Goal: Register for event/course

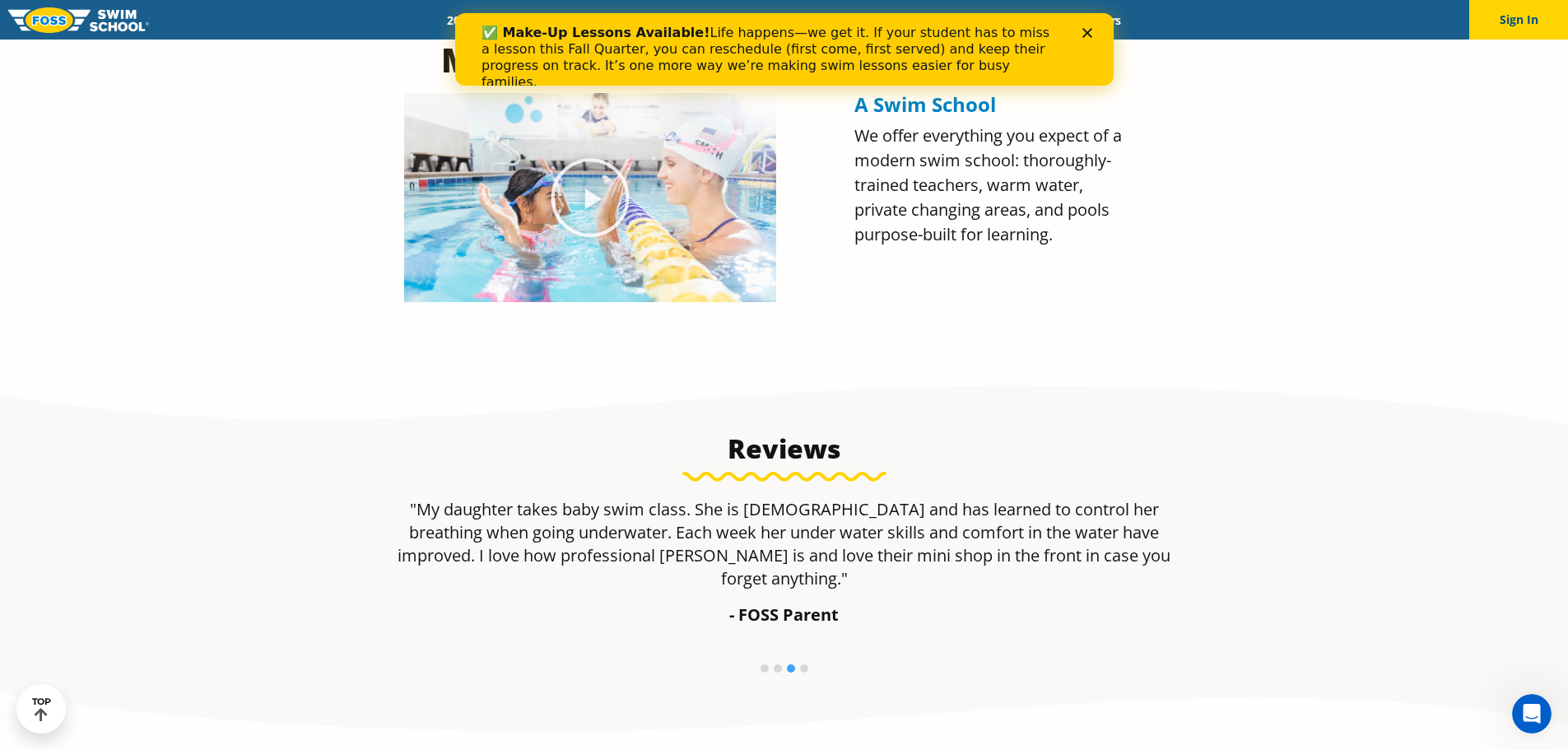
scroll to position [389, 0]
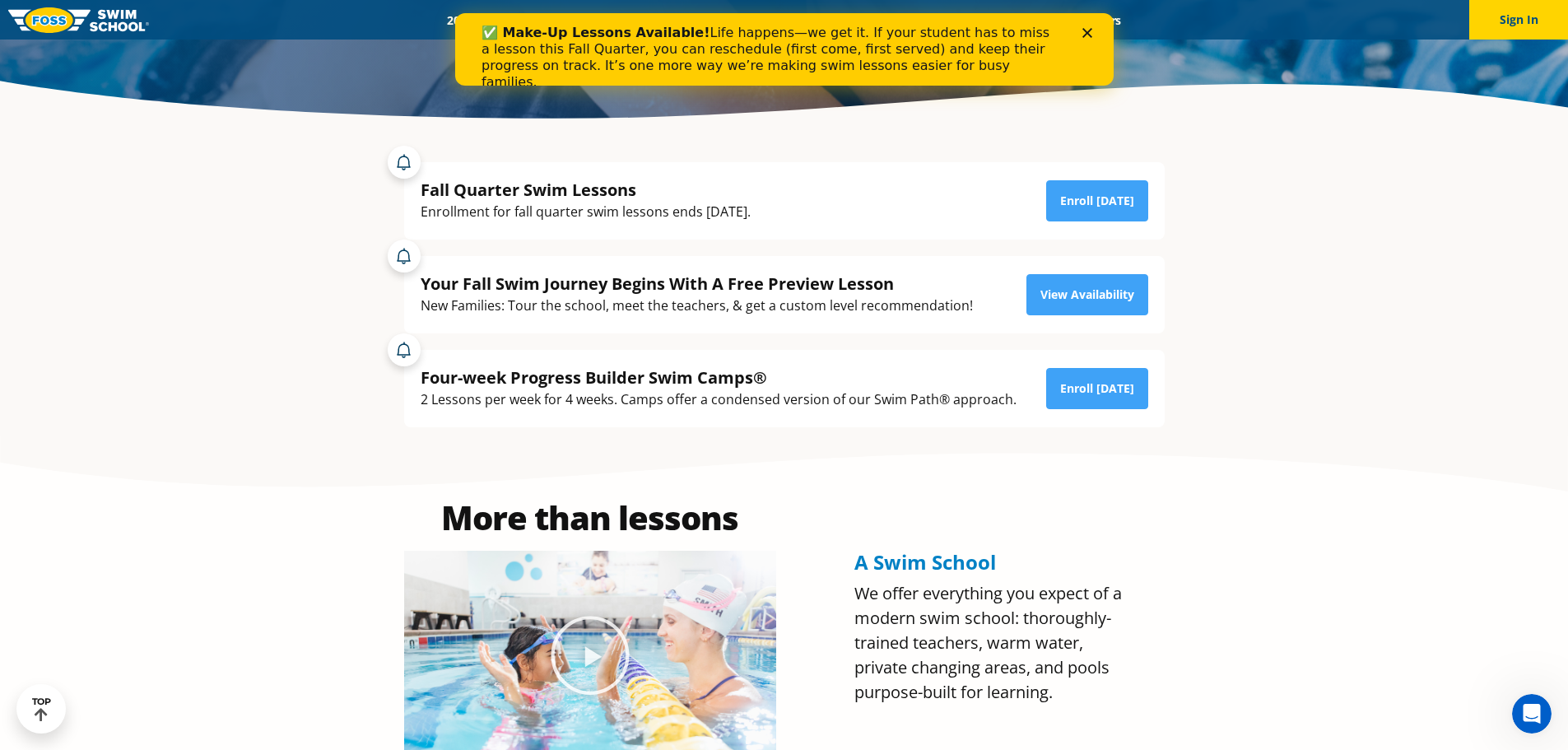
click at [1088, 26] on div "✅ Make-Up Lessons Available! Life happens—we get it. If your student has to mis…" at bounding box center [784, 57] width 659 height 75
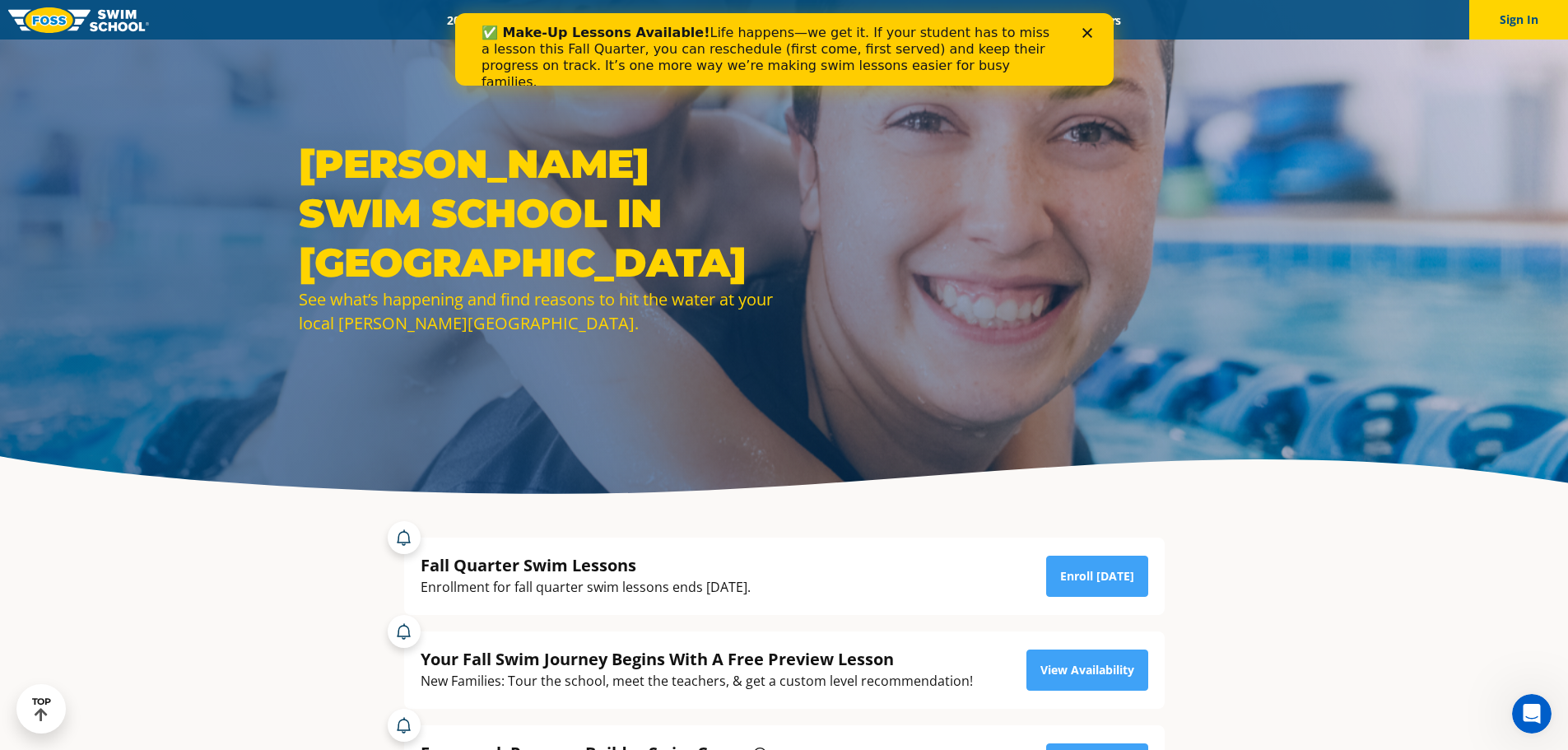
scroll to position [0, 0]
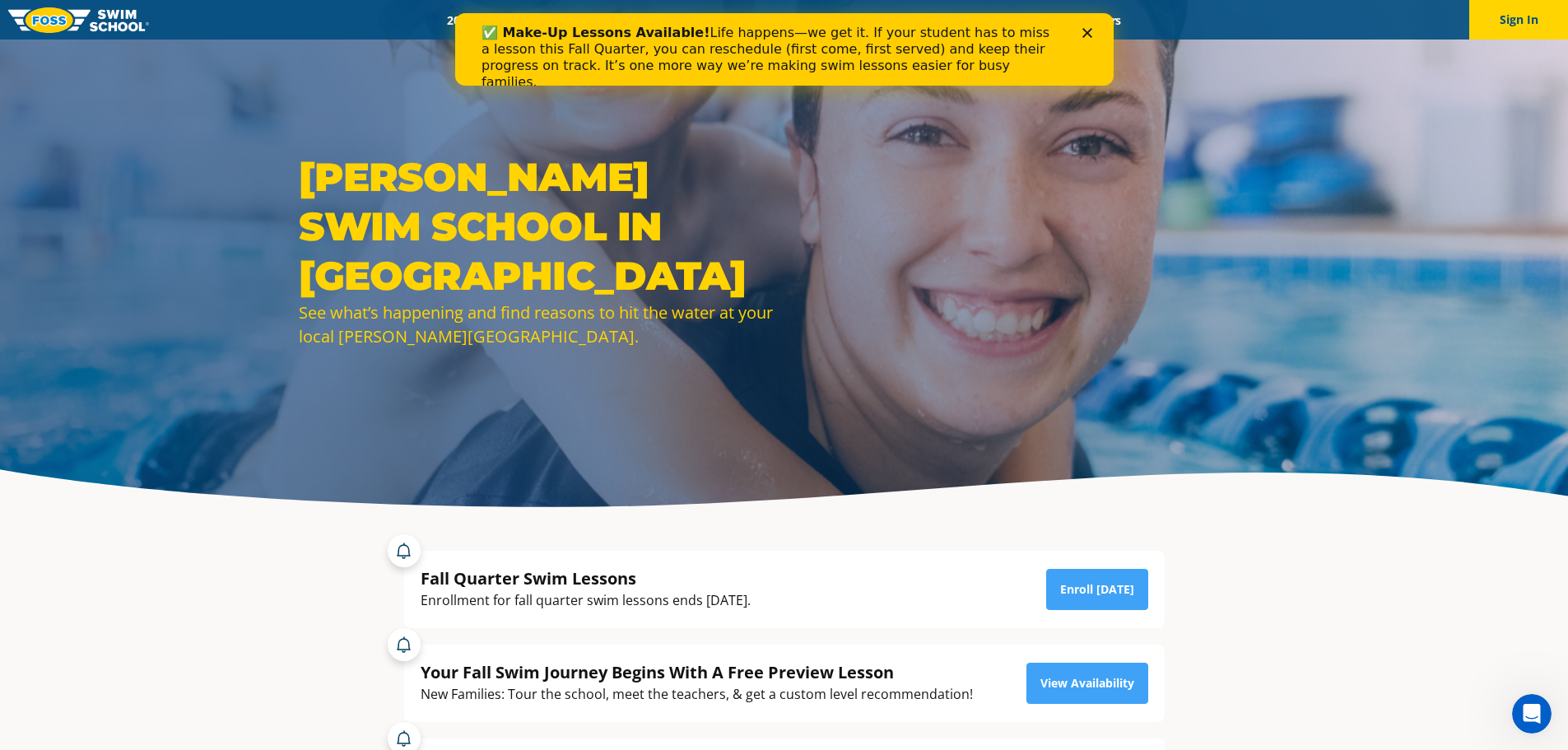
click at [1088, 27] on div "✅ Make-Up Lessons Available! Life happens—we get it. If your student has to mis…" at bounding box center [784, 57] width 659 height 75
click at [1082, 34] on icon "Close" at bounding box center [1087, 32] width 10 height 10
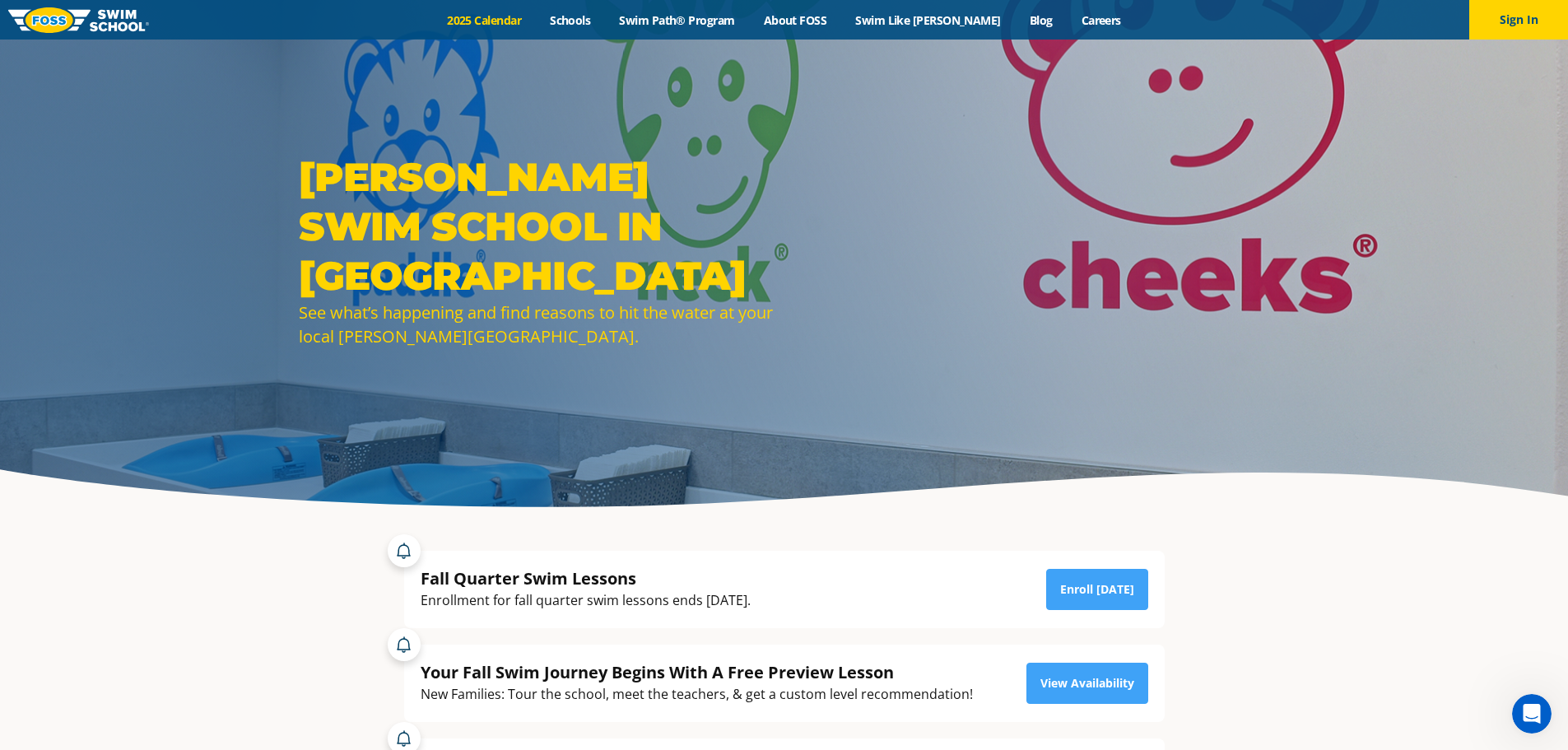
click at [516, 14] on link "2025 Calendar" at bounding box center [484, 20] width 103 height 15
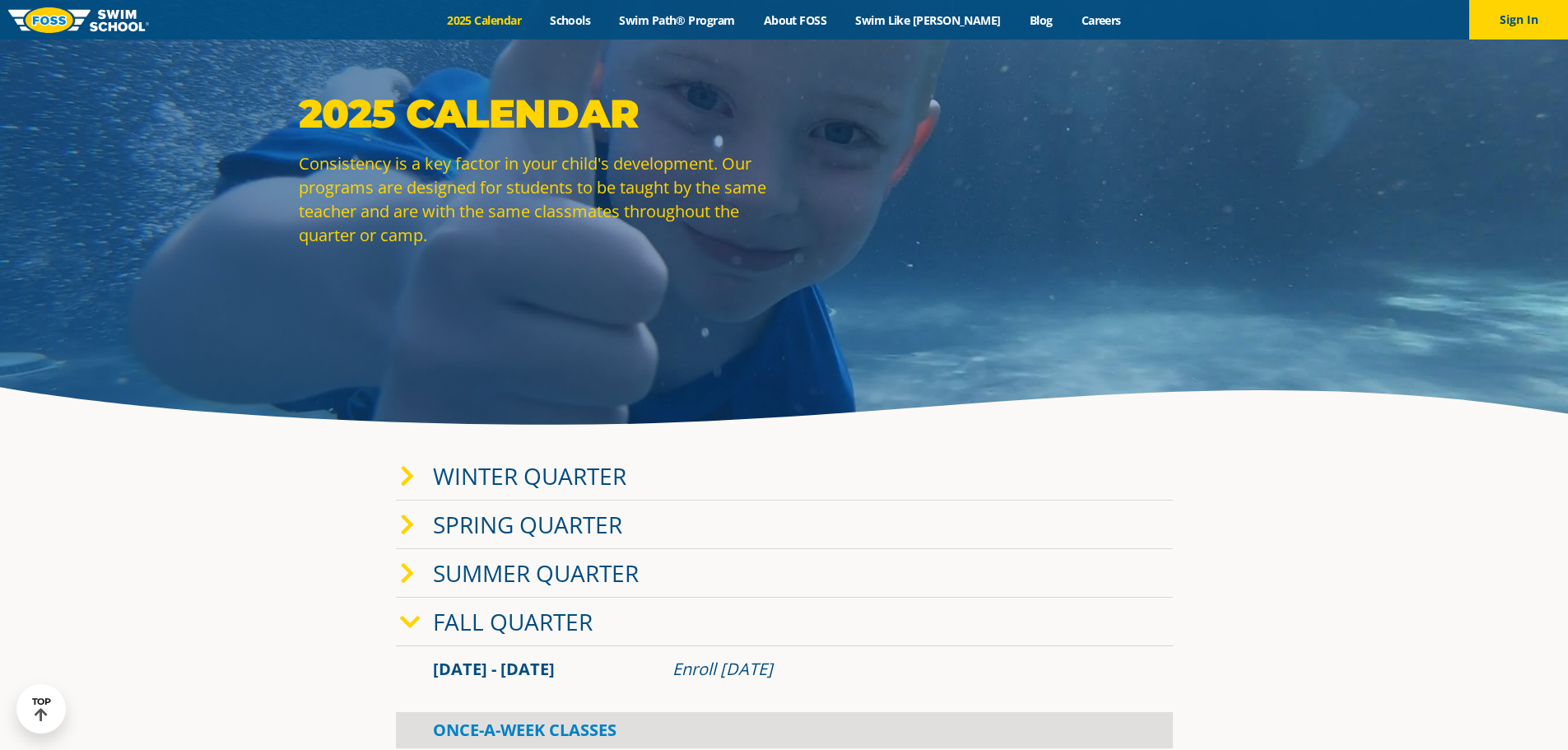
click at [564, 491] on div "Winter Quarter" at bounding box center [784, 476] width 777 height 49
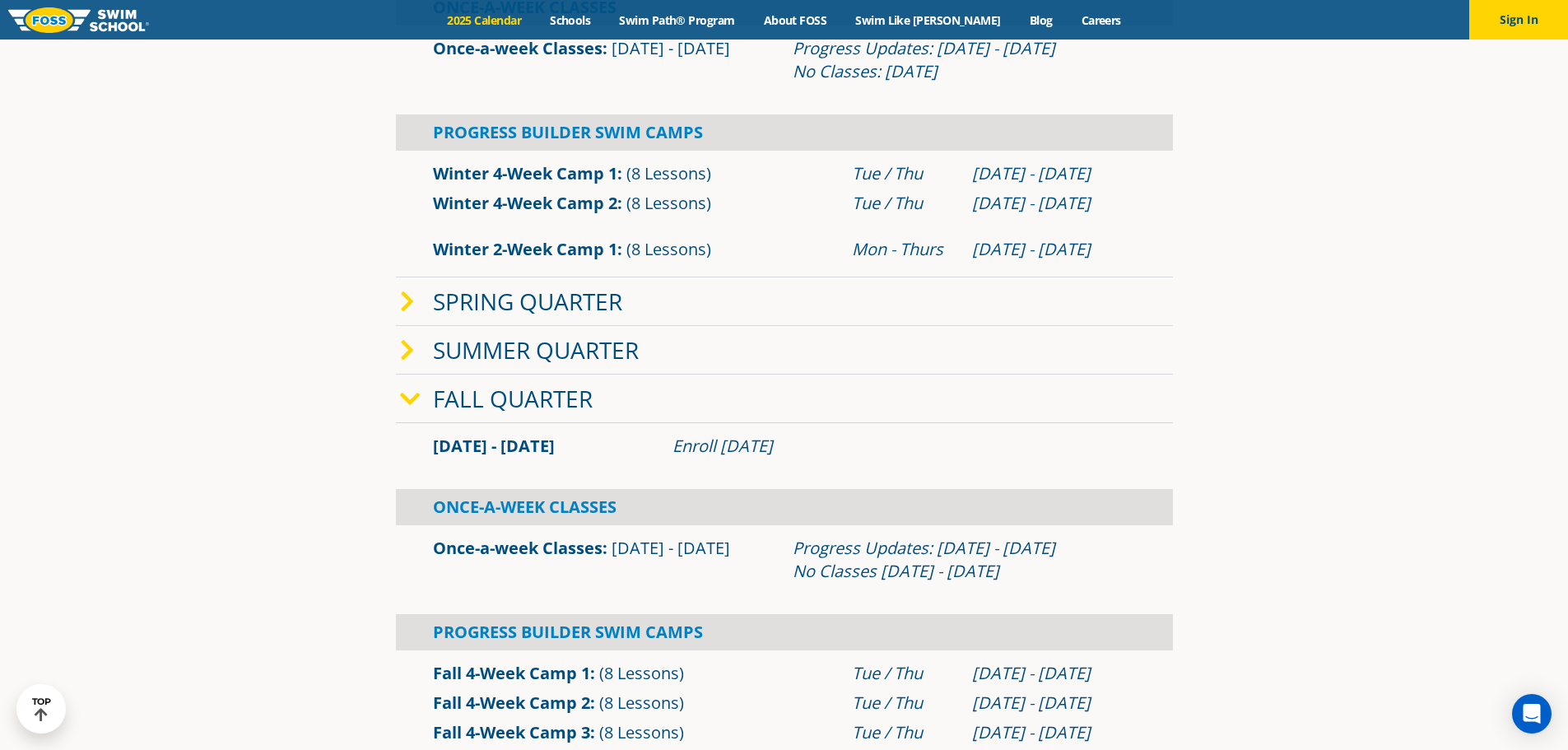
scroll to position [659, 0]
click at [696, 20] on link "Swim Path® Program" at bounding box center [677, 20] width 144 height 15
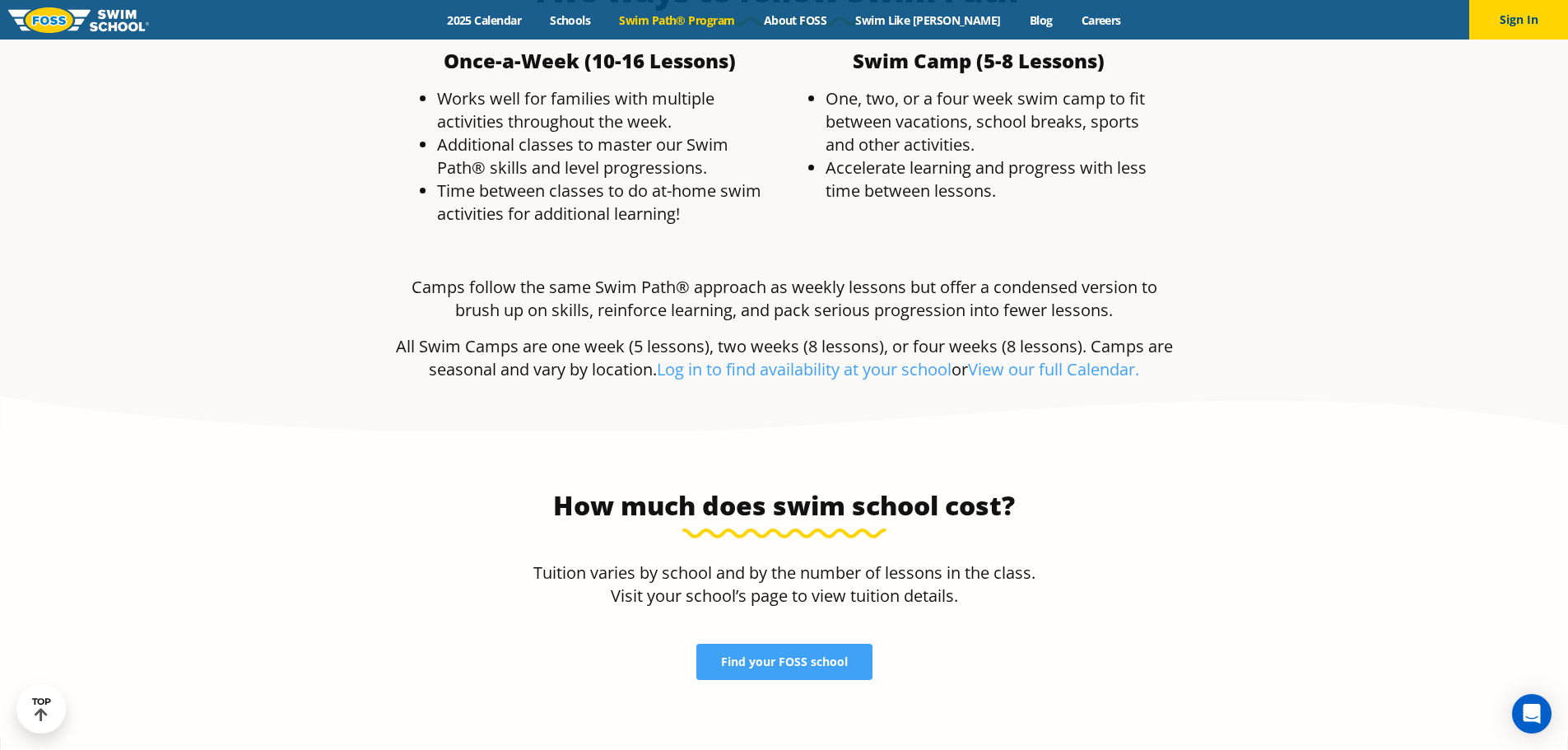
scroll to position [3292, 0]
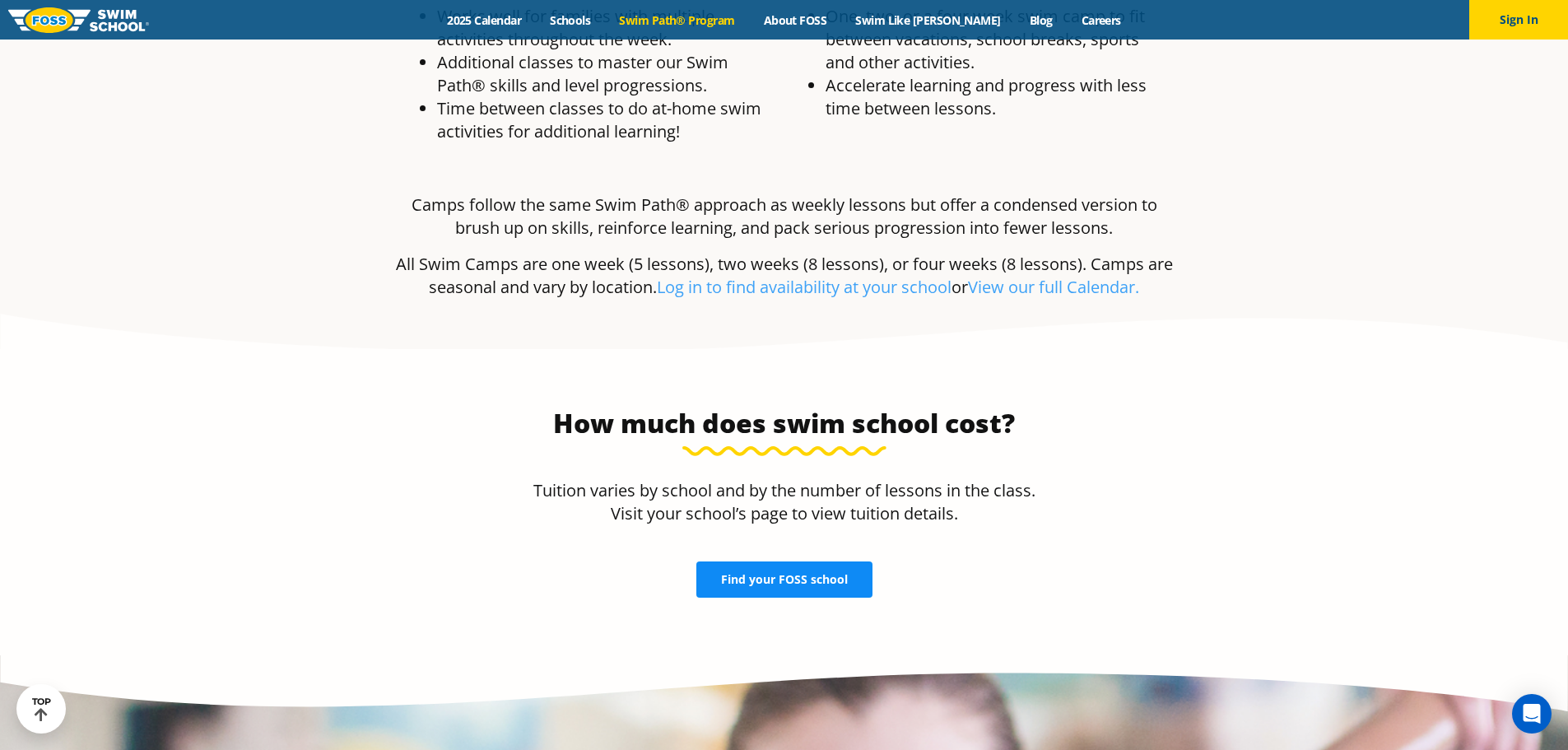
click at [819, 561] on link "Find your FOSS school" at bounding box center [784, 579] width 176 height 36
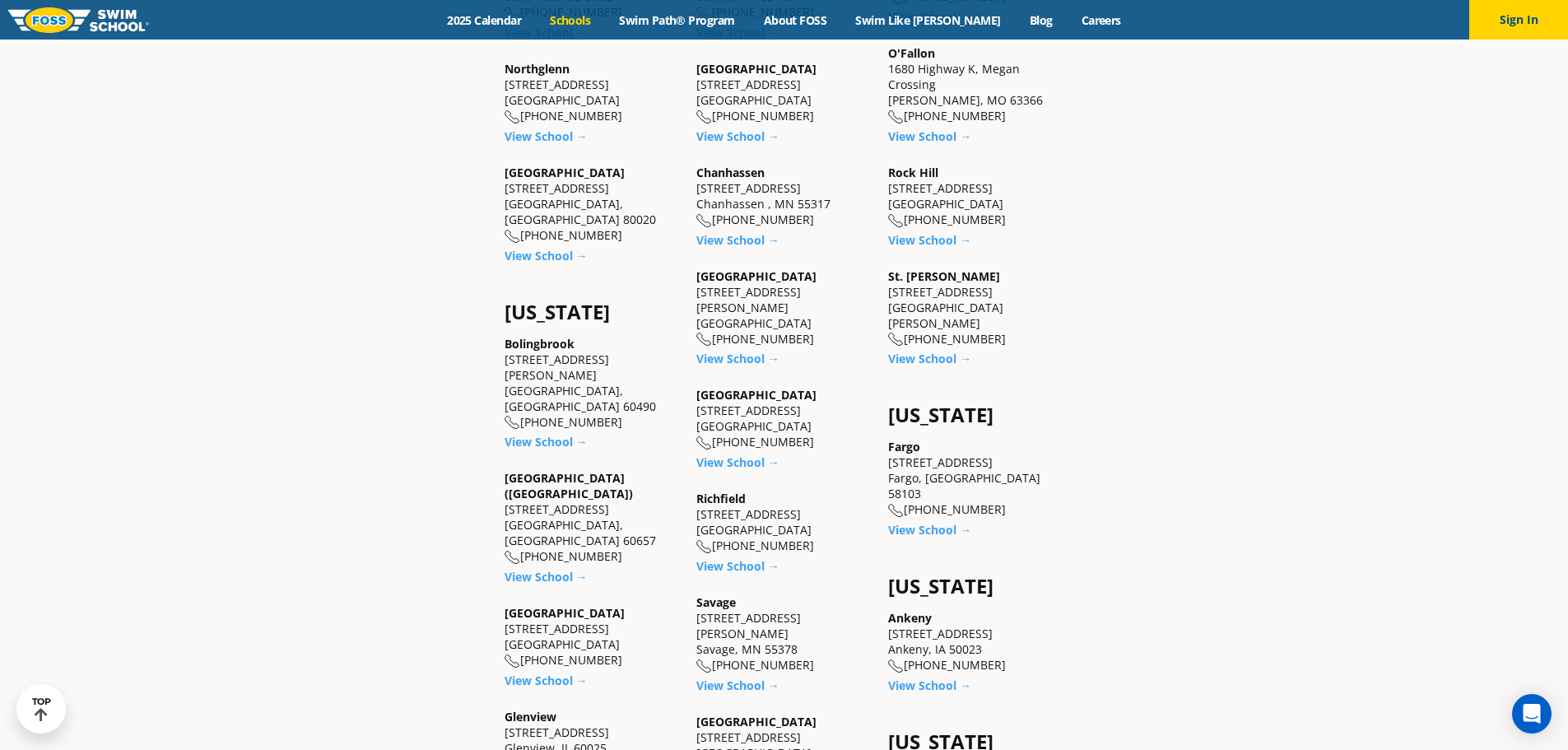
scroll to position [905, 0]
click at [936, 520] on link "View School →" at bounding box center [929, 528] width 83 height 15
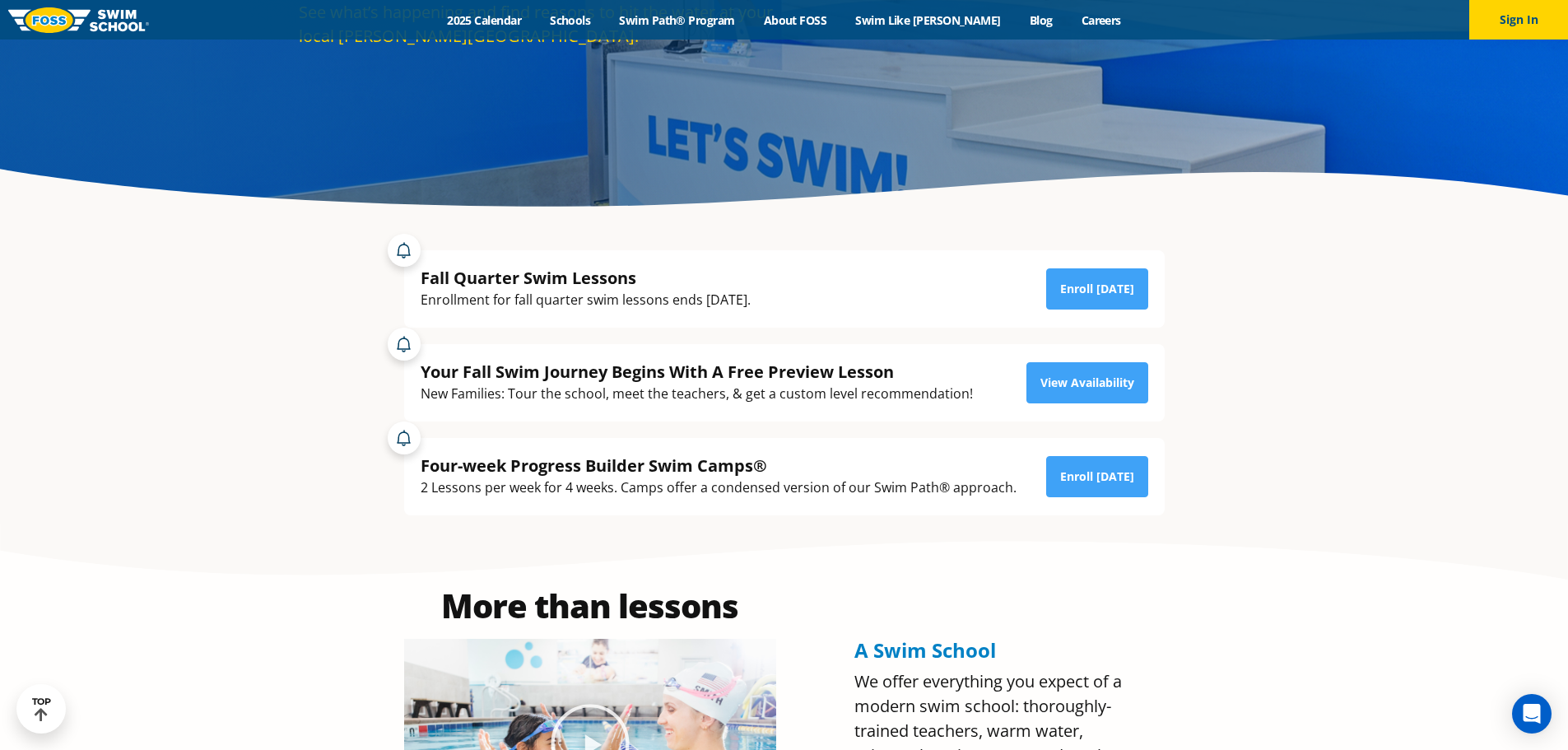
scroll to position [329, 0]
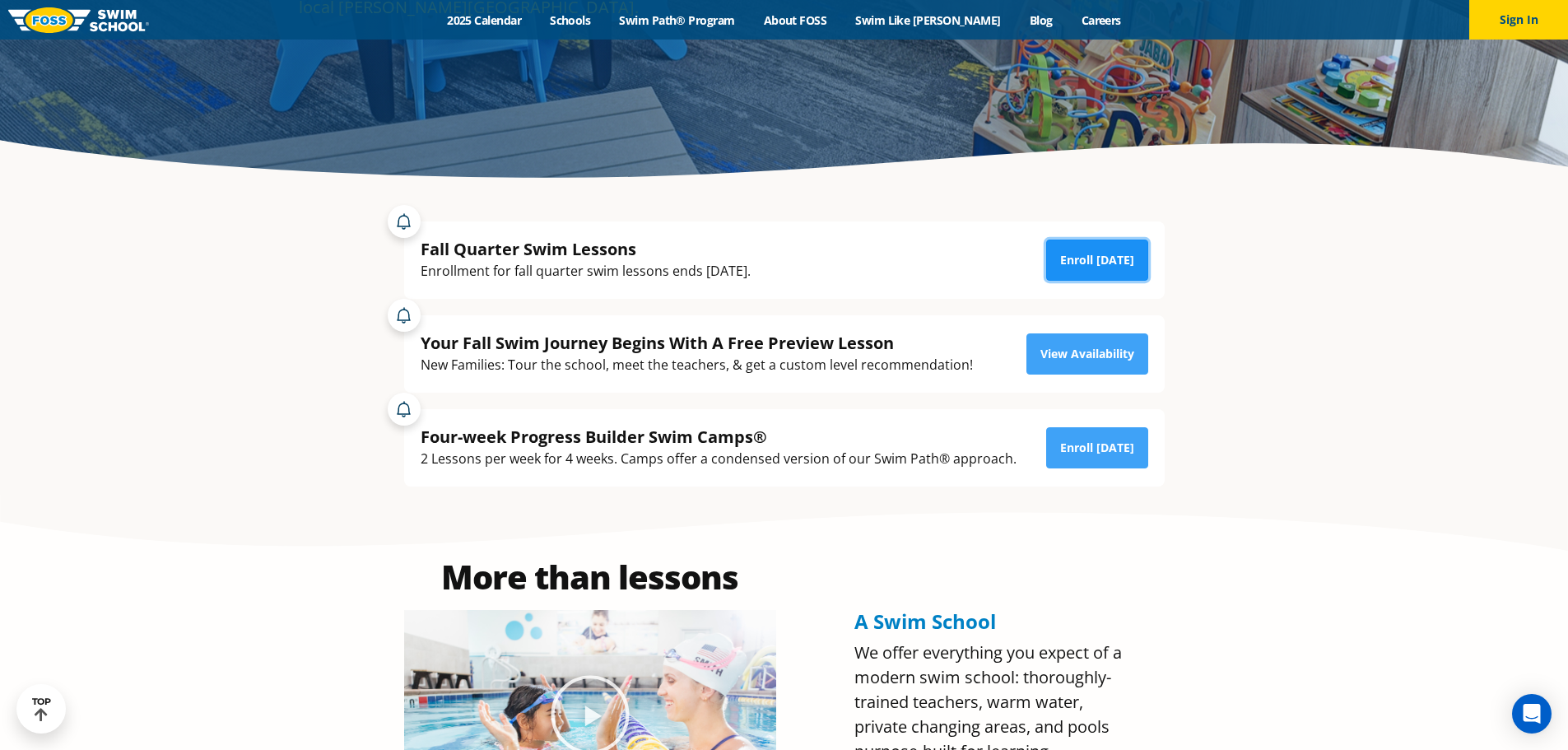
click at [1083, 247] on link "Enroll [DATE]" at bounding box center [1096, 259] width 102 height 41
